Goal: Task Accomplishment & Management: Manage account settings

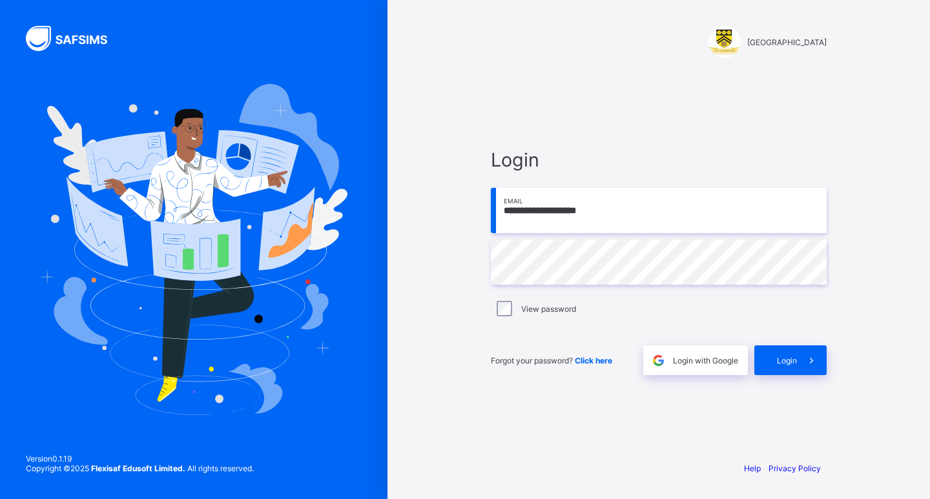
type input "**********"
click at [769, 365] on div "Login" at bounding box center [790, 360] width 72 height 30
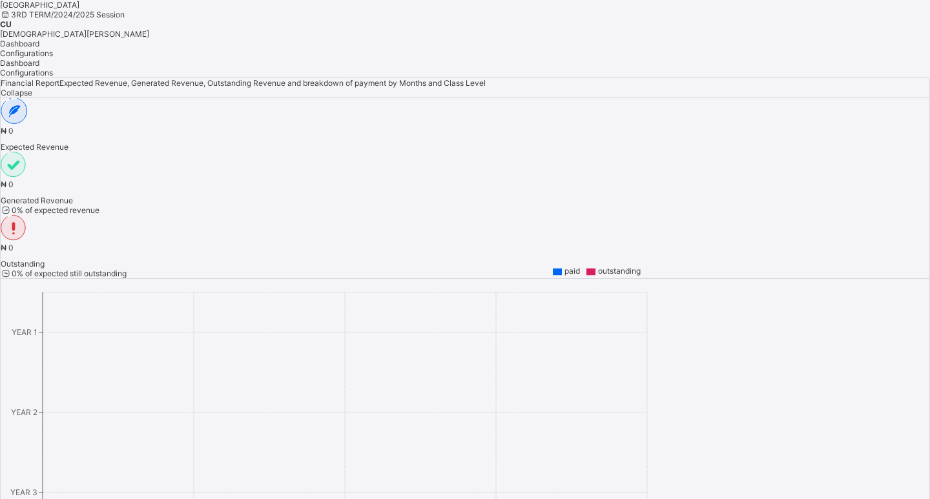
click at [149, 29] on span "[DEMOGRAPHIC_DATA][PERSON_NAME]" at bounding box center [74, 34] width 149 height 10
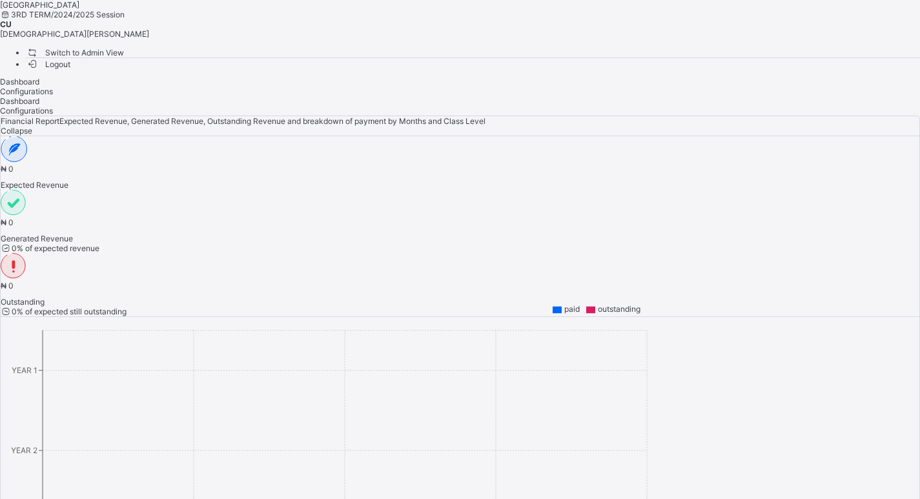
click at [124, 58] on span "Switch to Admin View" at bounding box center [75, 53] width 98 height 14
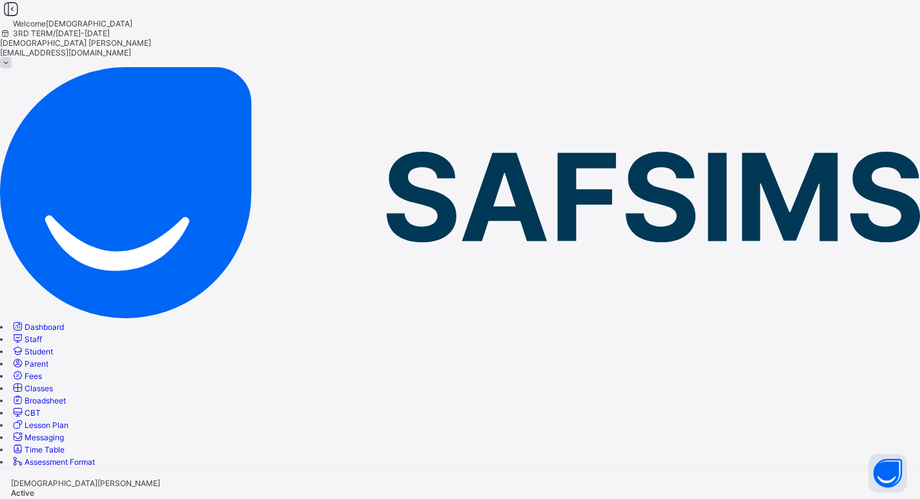
click at [53, 347] on span "Student" at bounding box center [39, 352] width 28 height 10
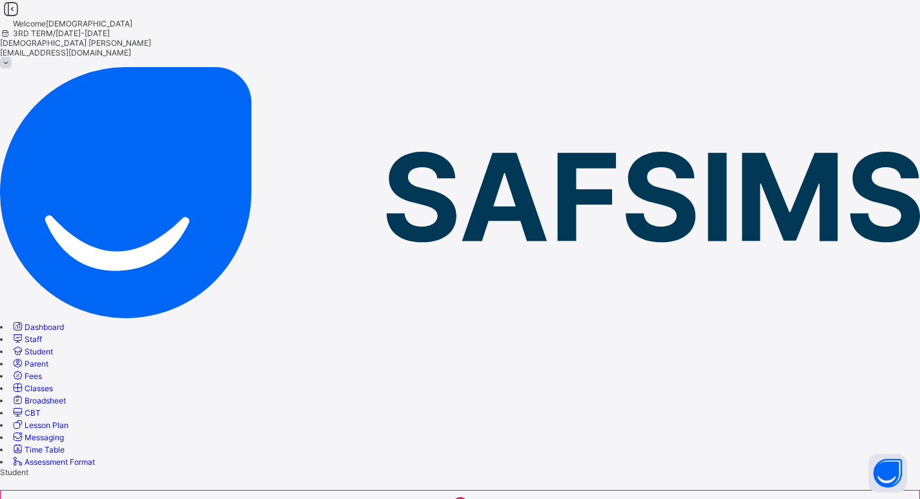
scroll to position [65, 0]
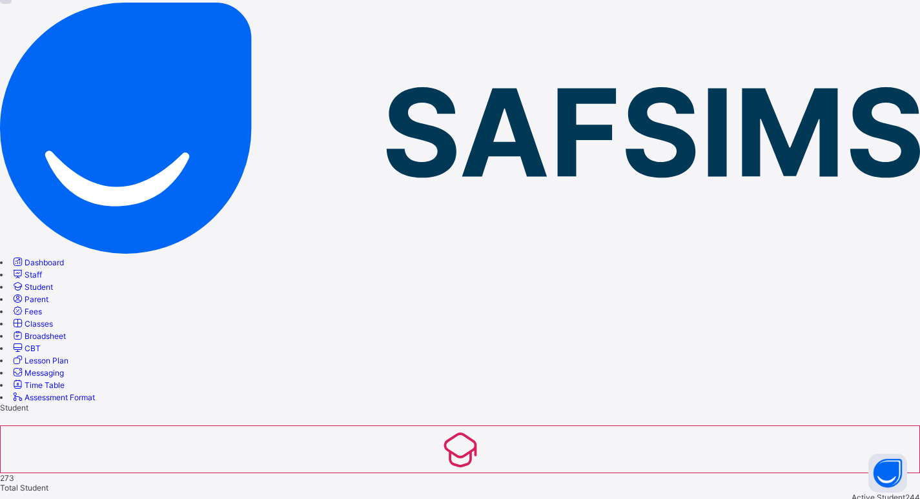
click at [53, 319] on span "Classes" at bounding box center [39, 324] width 28 height 10
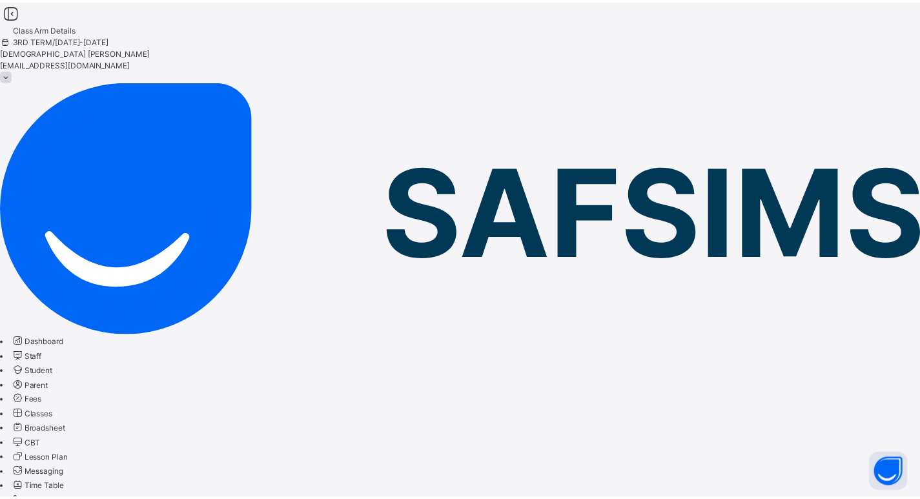
scroll to position [129, 0]
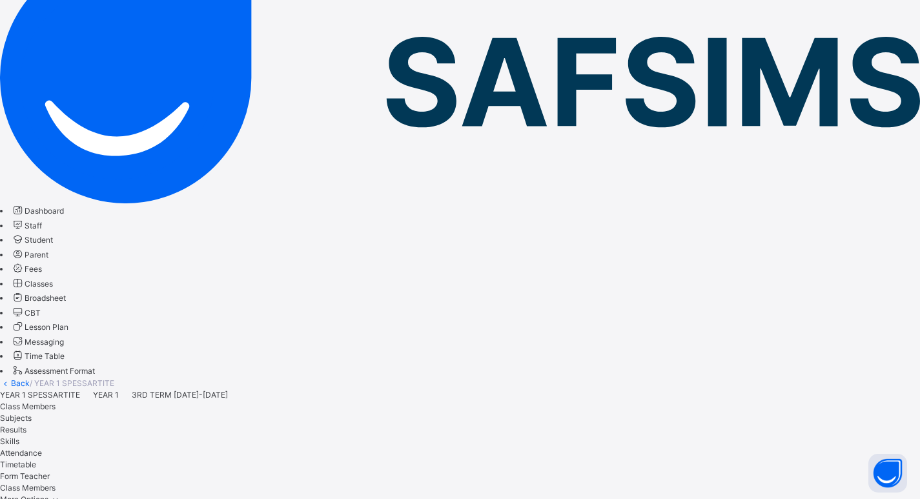
click at [32, 413] on span "Subjects" at bounding box center [16, 418] width 32 height 10
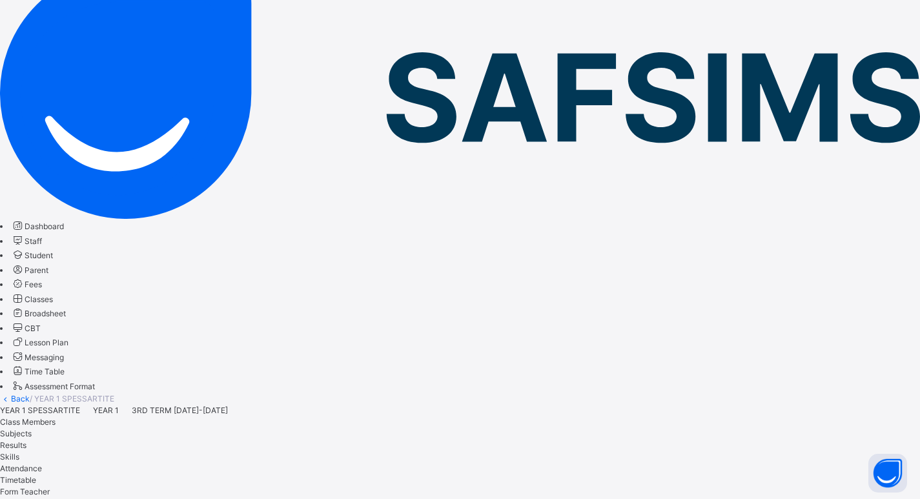
scroll to position [65, 0]
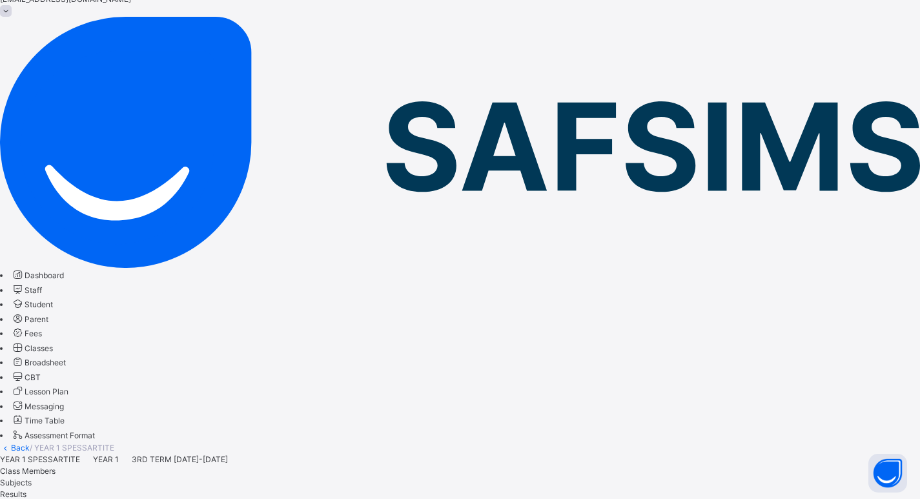
click at [56, 466] on span "Class Members" at bounding box center [28, 471] width 56 height 10
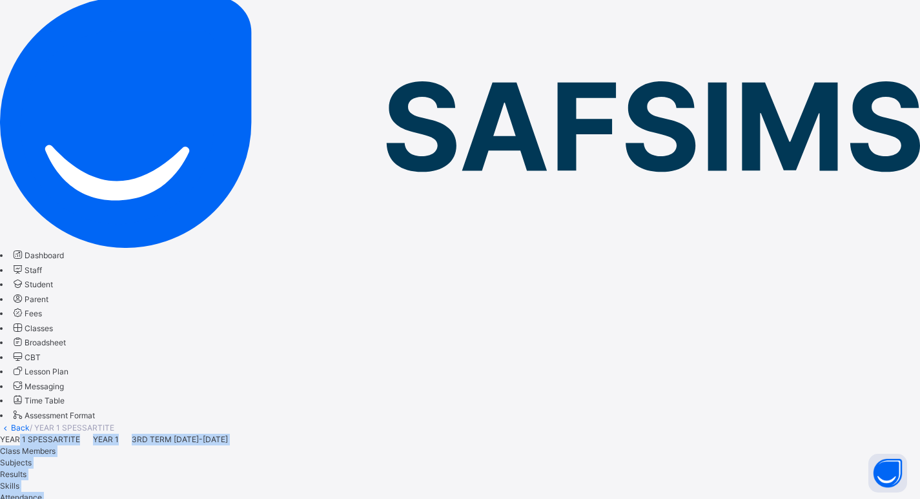
scroll to position [0, 0]
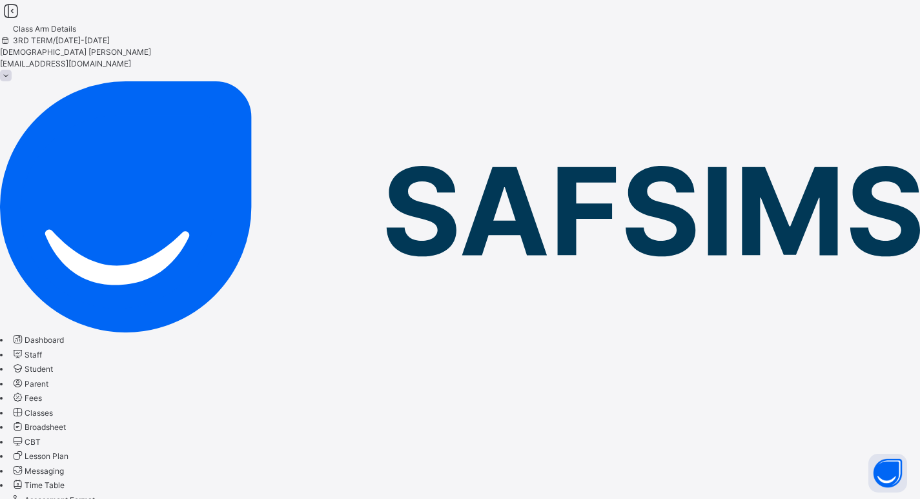
drag, startPoint x: 356, startPoint y: 422, endPoint x: 262, endPoint y: 439, distance: 95.8
copy tbody "[PERSON_NAME] 20242025093021 View Profile Remove from Class Transfer Student Ch…"
